Goal: Find specific page/section: Find specific page/section

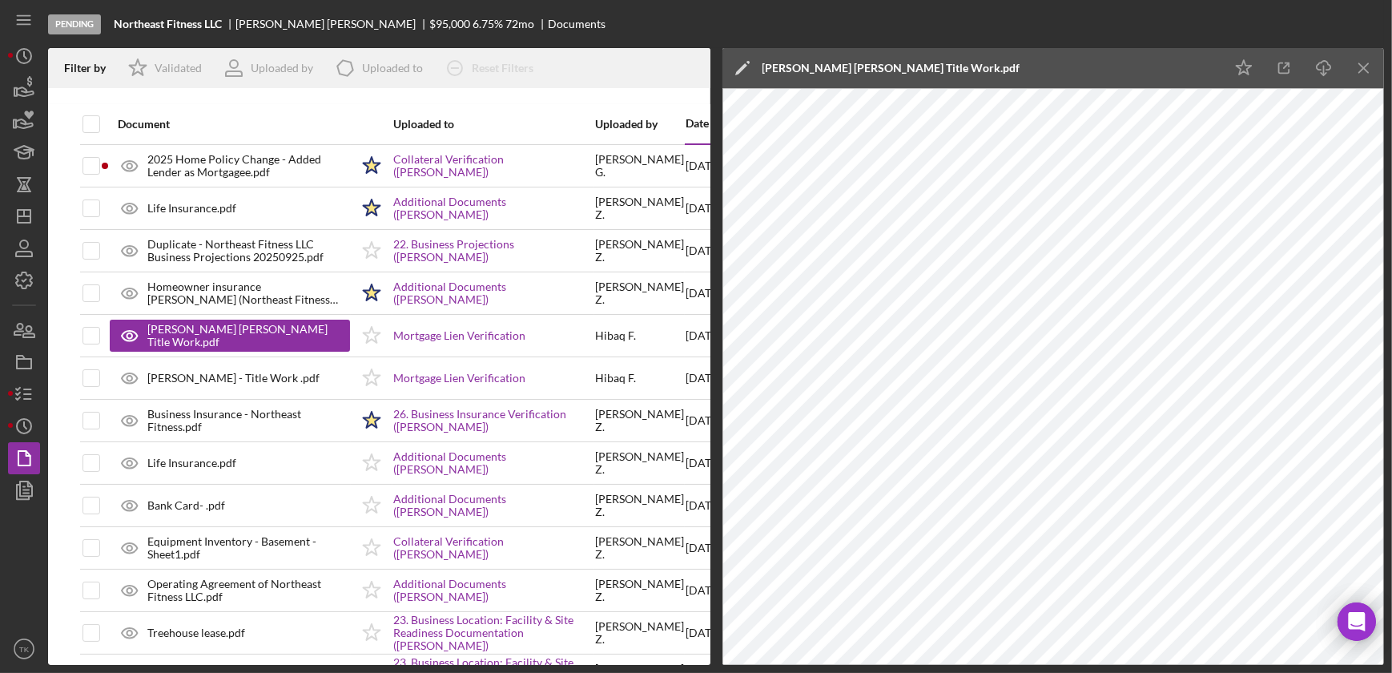
scroll to position [0, 68]
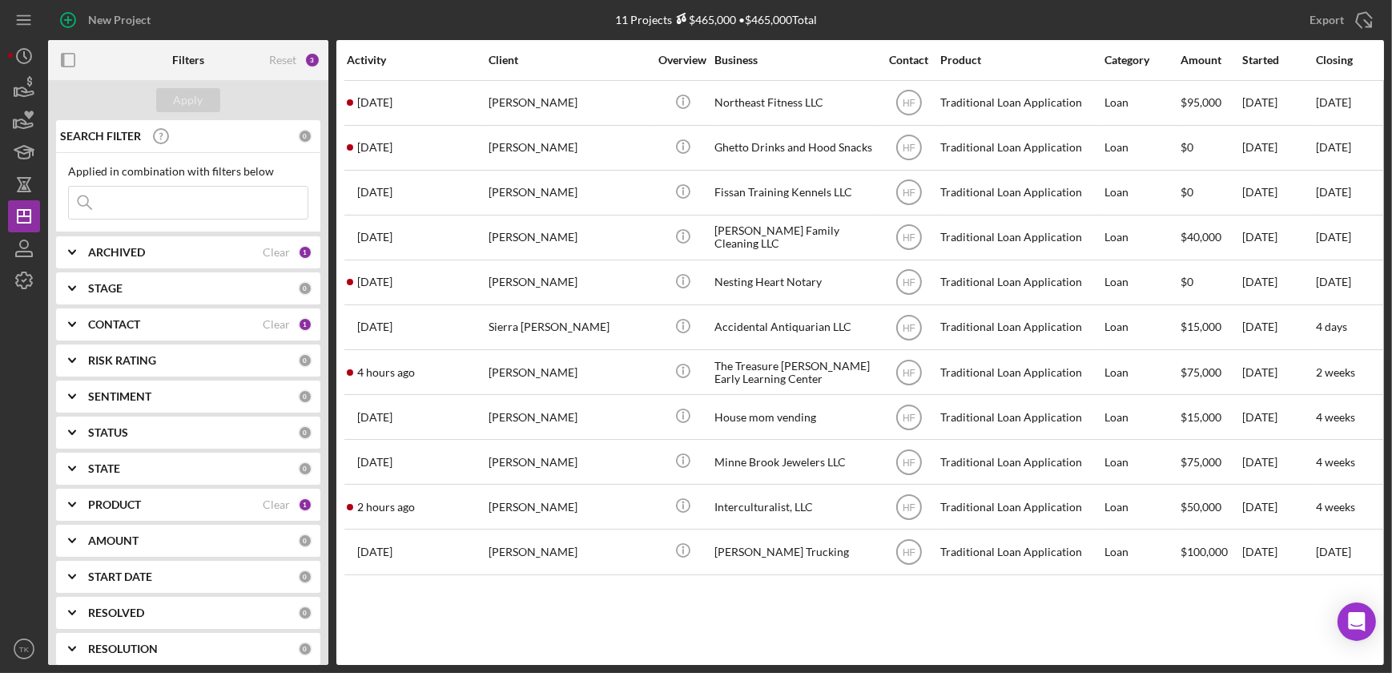
click at [67, 256] on icon "Icon/Expander" at bounding box center [72, 252] width 40 height 40
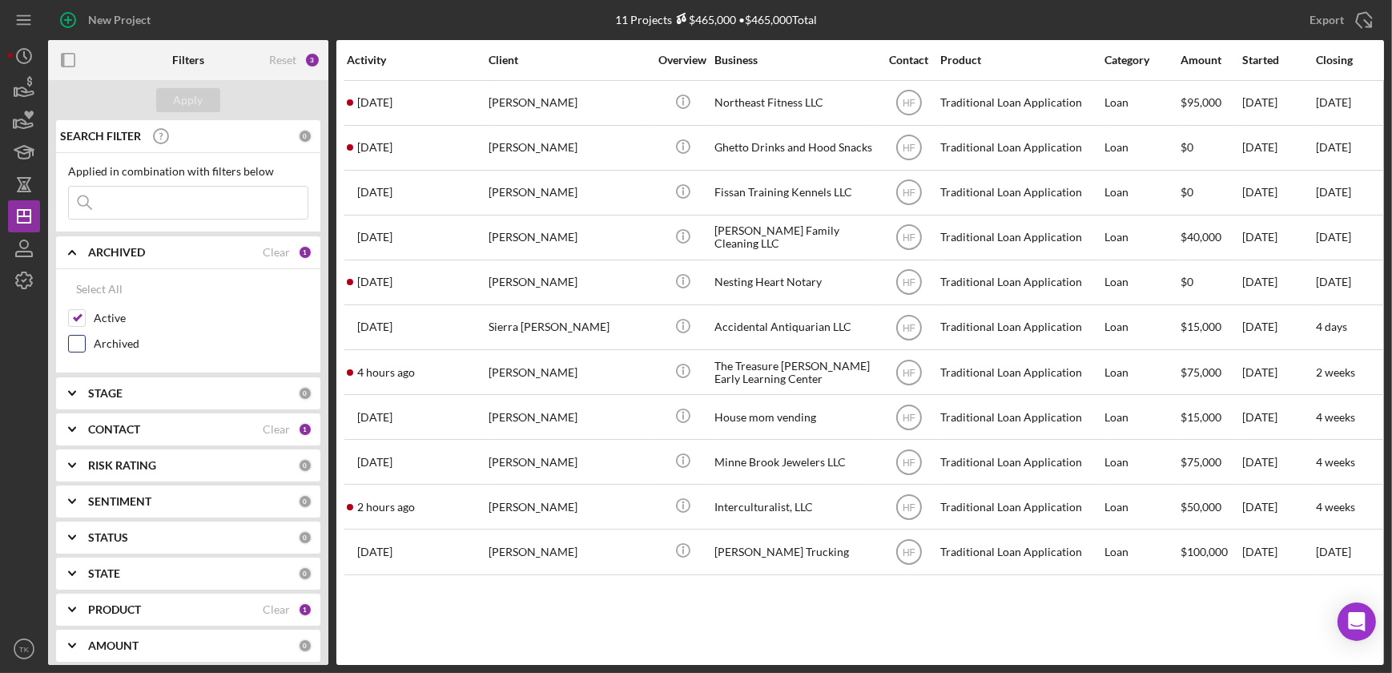
click at [72, 342] on input "Archived" at bounding box center [77, 344] width 16 height 16
checkbox input "true"
click at [201, 98] on div "Apply" at bounding box center [189, 100] width 30 height 24
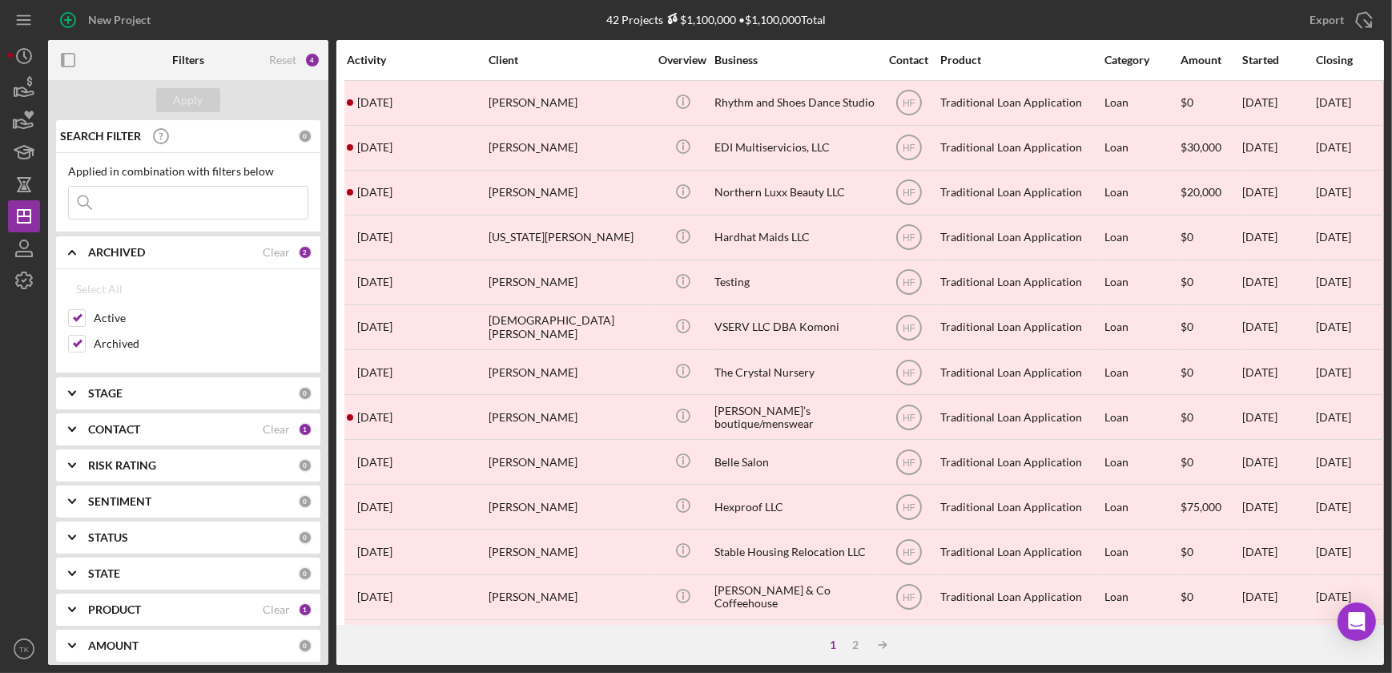
click at [97, 420] on b "CONTACT" at bounding box center [114, 429] width 52 height 13
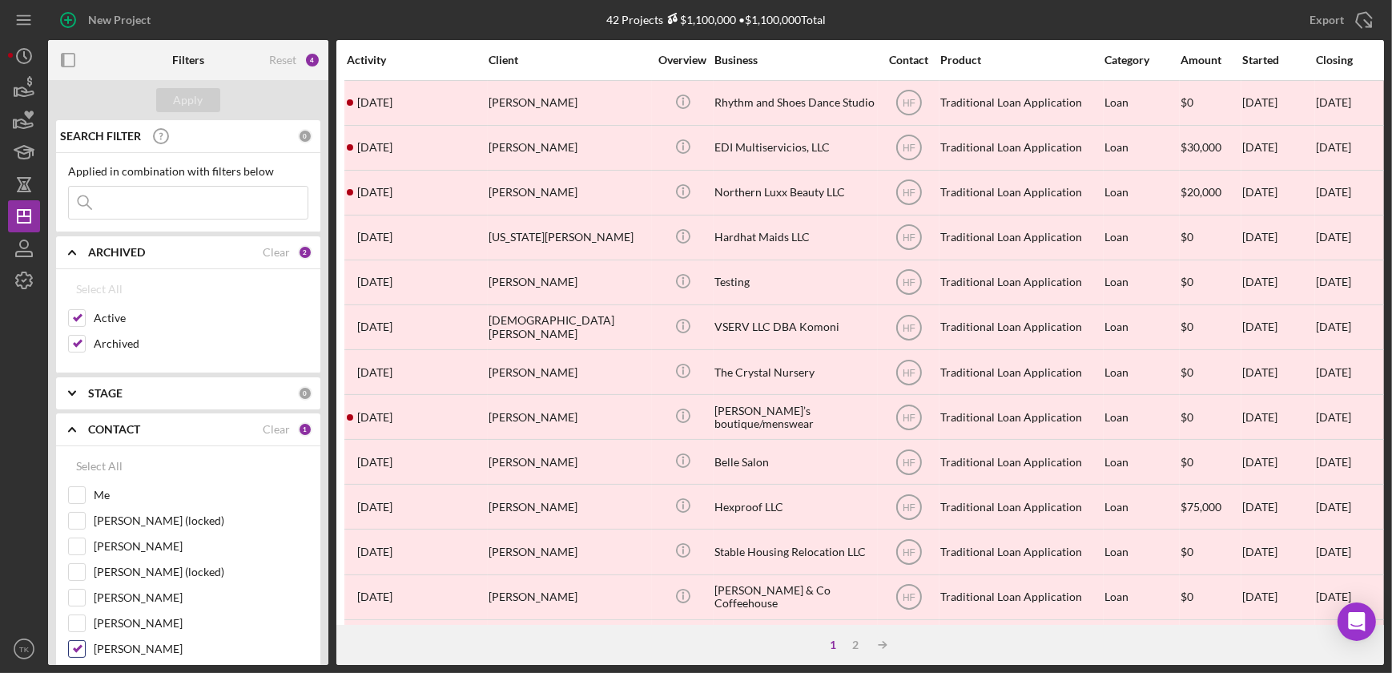
click at [77, 420] on input "[PERSON_NAME]" at bounding box center [77, 649] width 16 height 16
checkbox input "false"
click at [77, 420] on input "[PERSON_NAME]" at bounding box center [77, 623] width 16 height 16
checkbox input "true"
click at [210, 104] on button "Apply" at bounding box center [188, 100] width 64 height 24
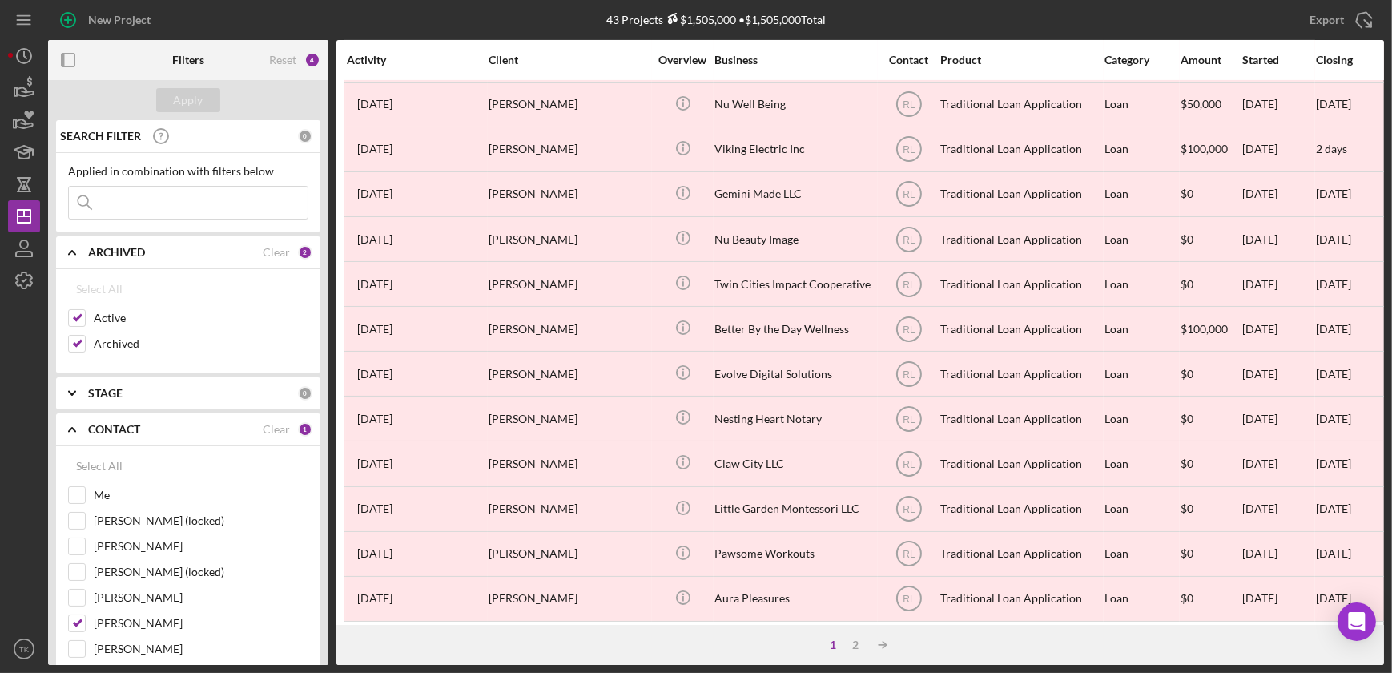
scroll to position [601, 0]
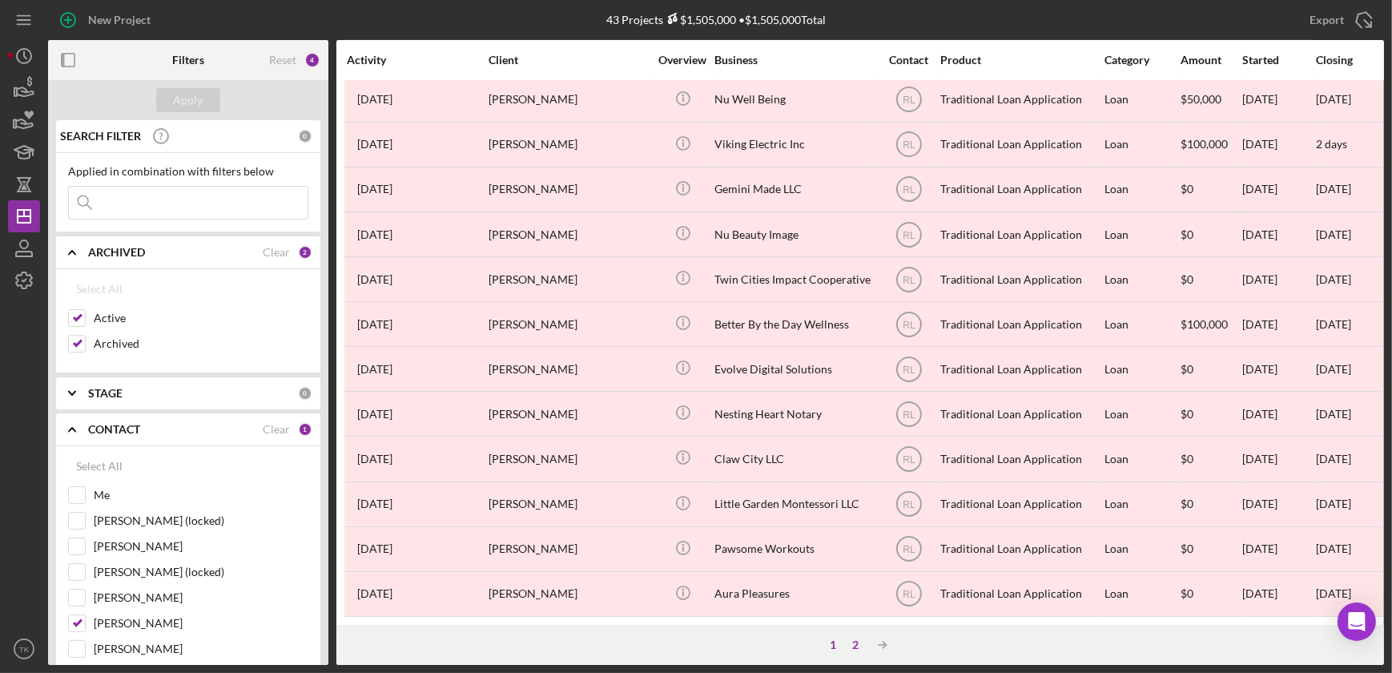
click at [850, 420] on div "2" at bounding box center [855, 644] width 22 height 13
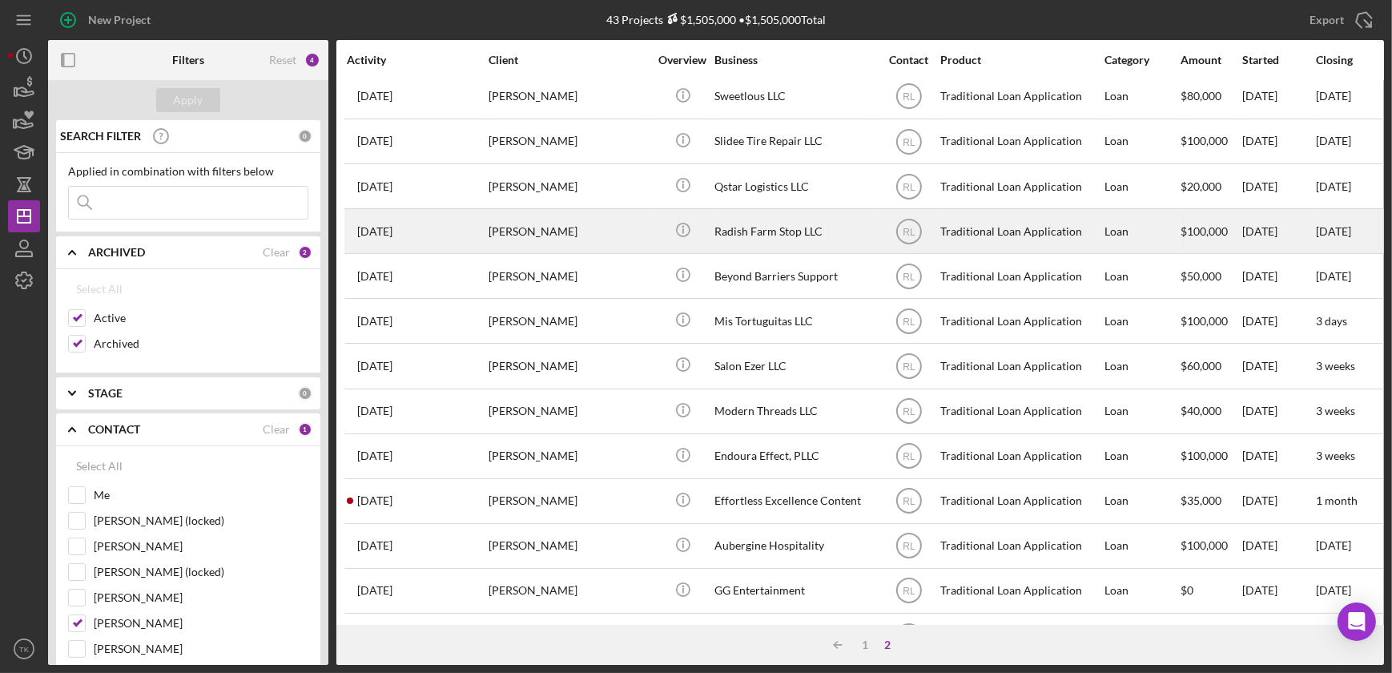
scroll to position [0, 0]
